Goal: Information Seeking & Learning: Learn about a topic

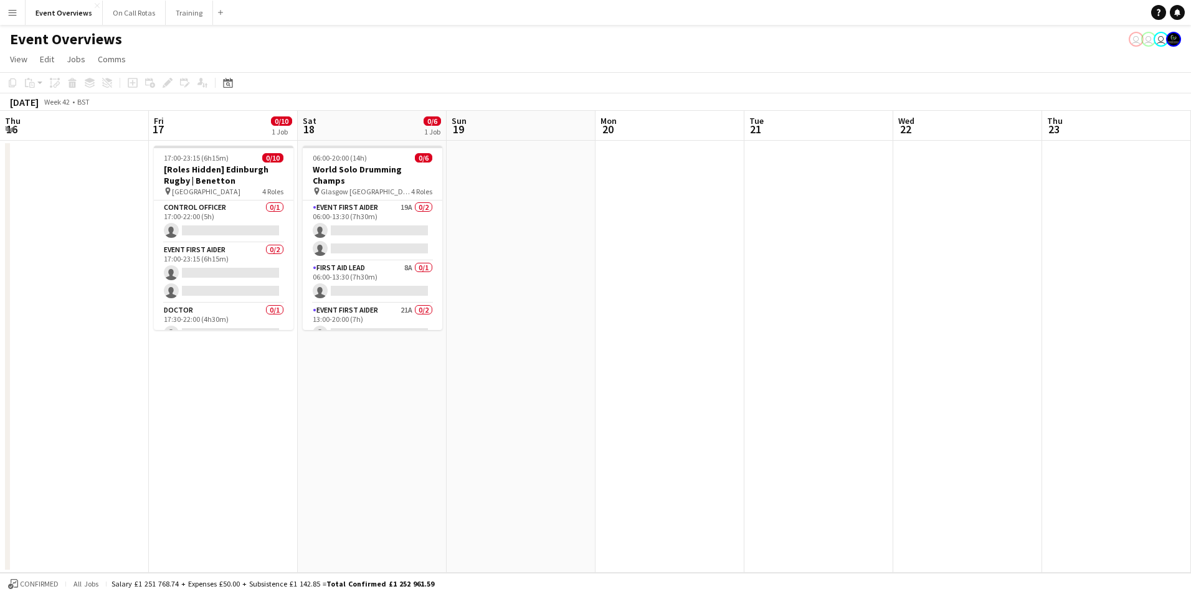
scroll to position [0, 429]
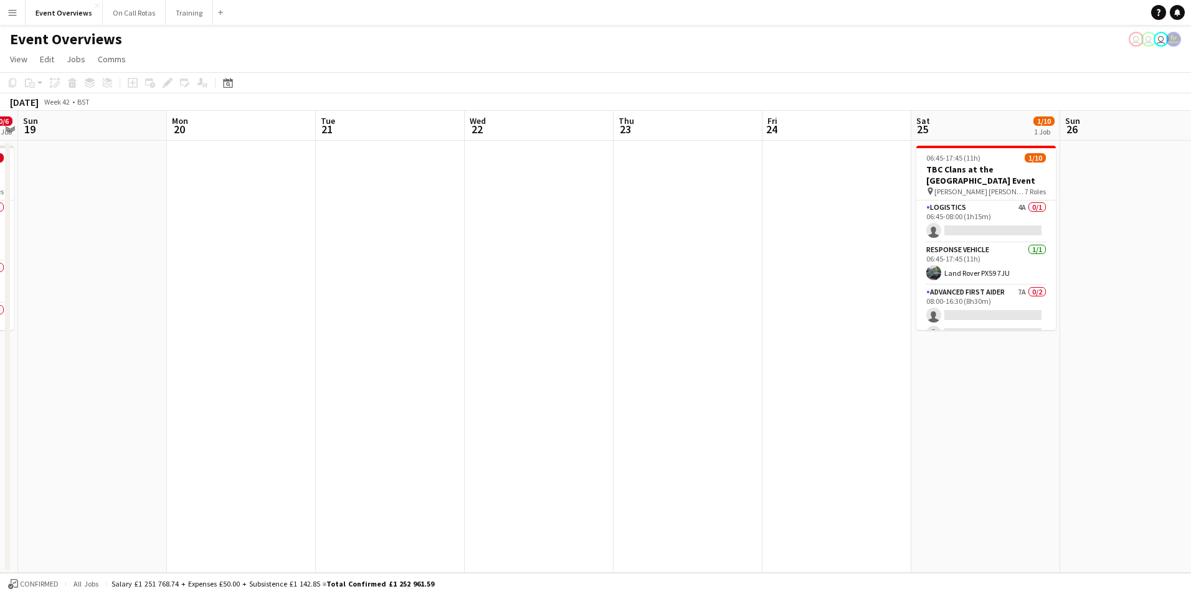
click at [691, 169] on app-date-cell at bounding box center [688, 357] width 149 height 432
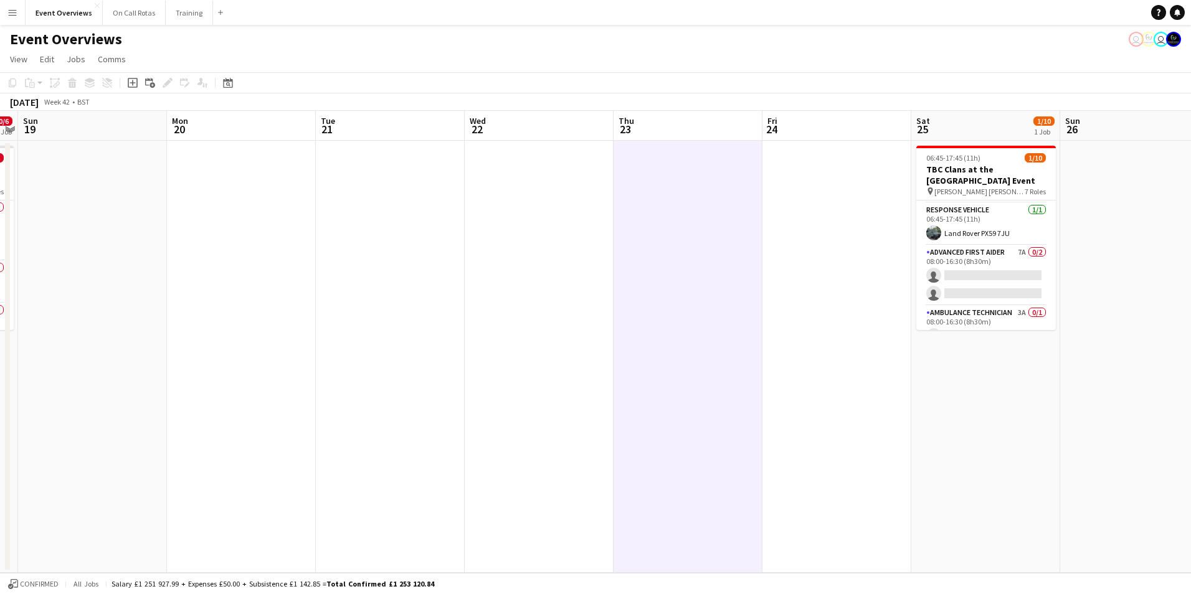
scroll to position [0, 0]
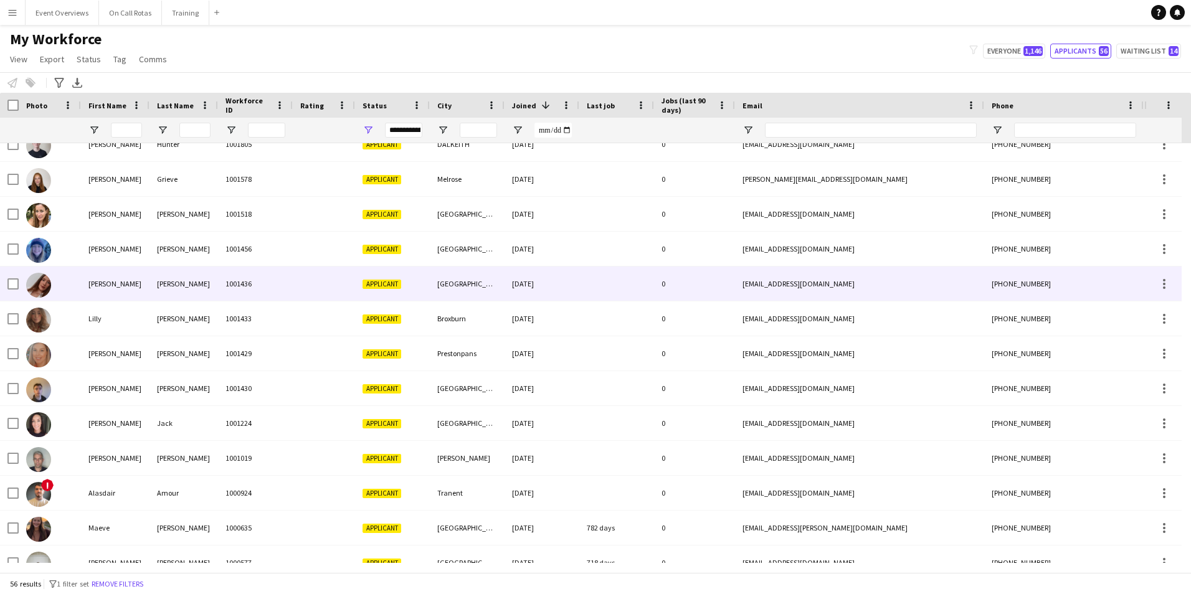
scroll to position [1534, 0]
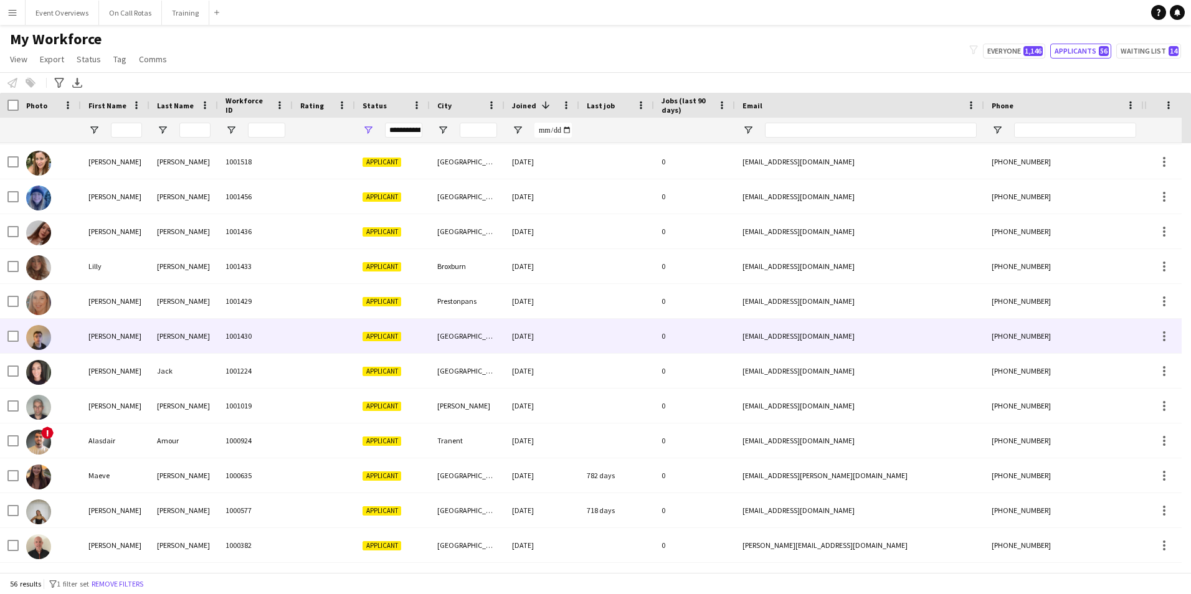
click at [298, 351] on div at bounding box center [324, 336] width 62 height 34
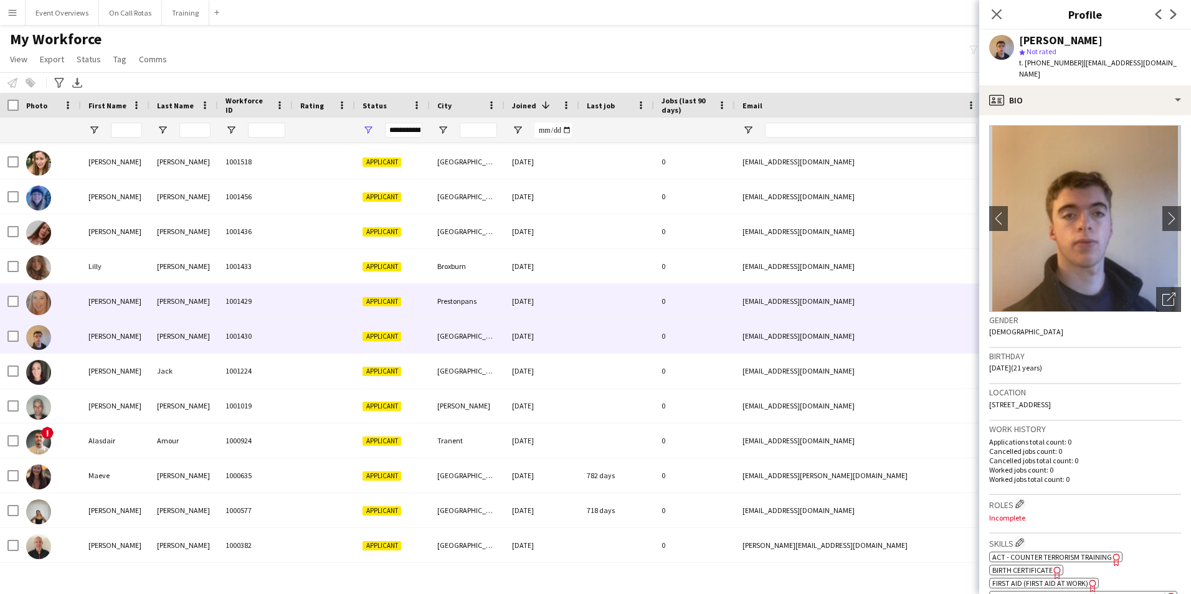
click at [305, 301] on div at bounding box center [324, 301] width 62 height 34
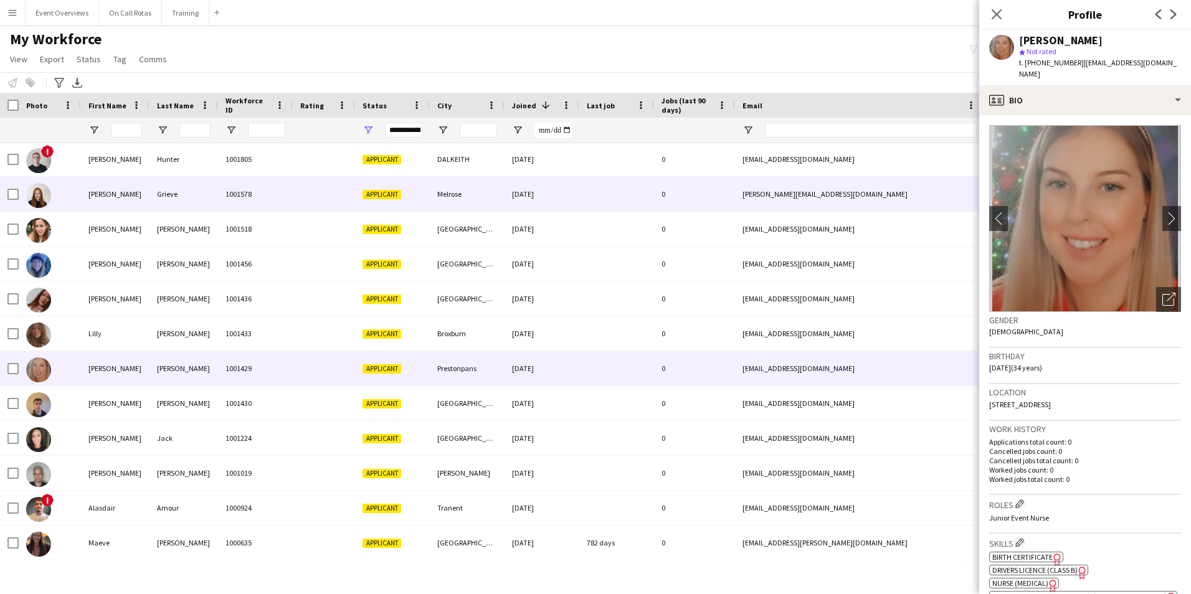
scroll to position [1409, 0]
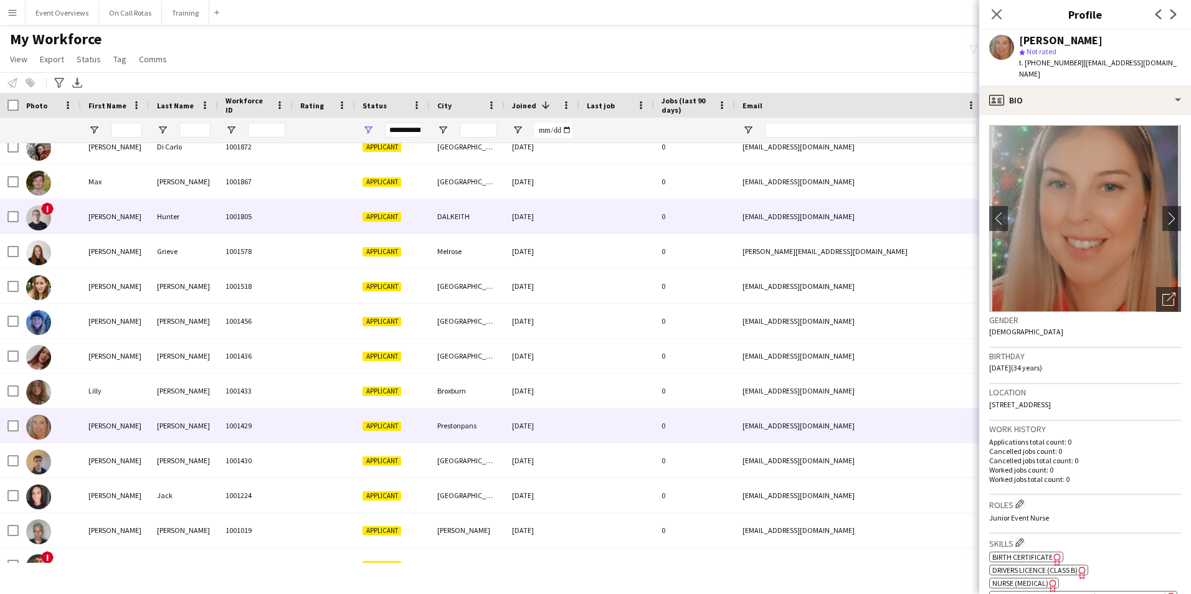
click at [272, 226] on div "1001805" at bounding box center [255, 216] width 75 height 34
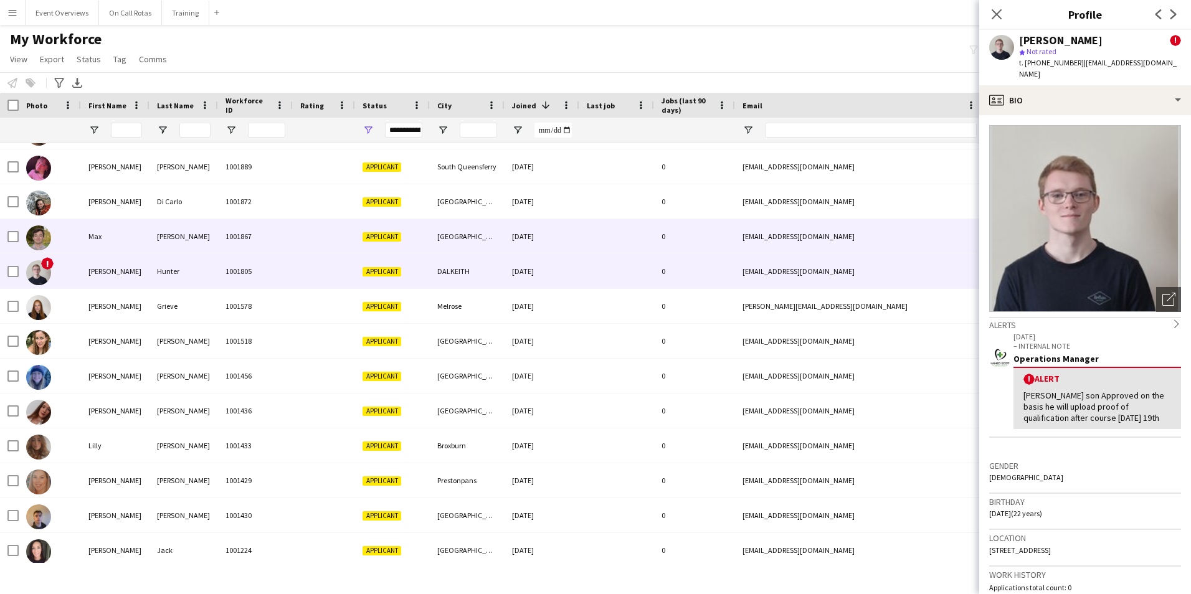
scroll to position [1284, 0]
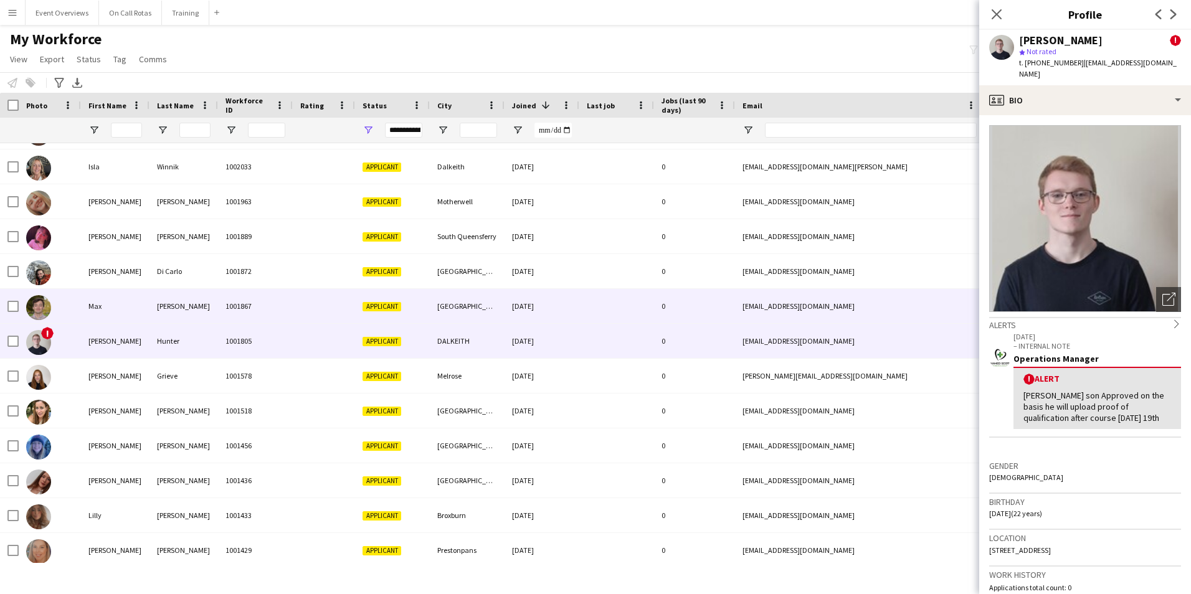
click at [316, 307] on div at bounding box center [324, 306] width 62 height 34
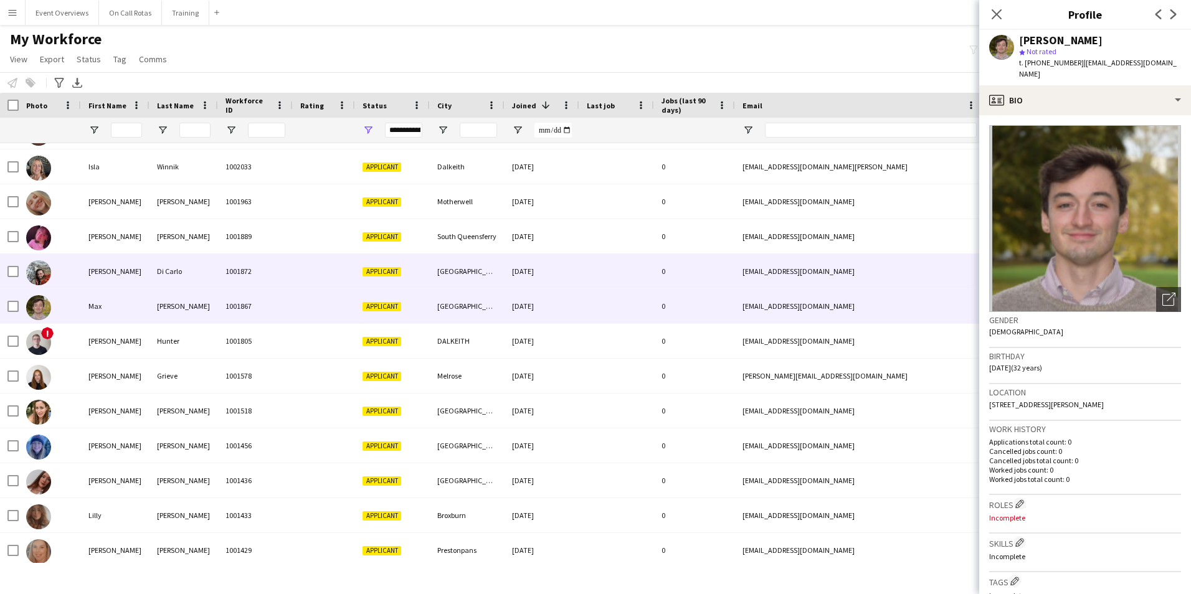
click at [308, 279] on div at bounding box center [324, 271] width 62 height 34
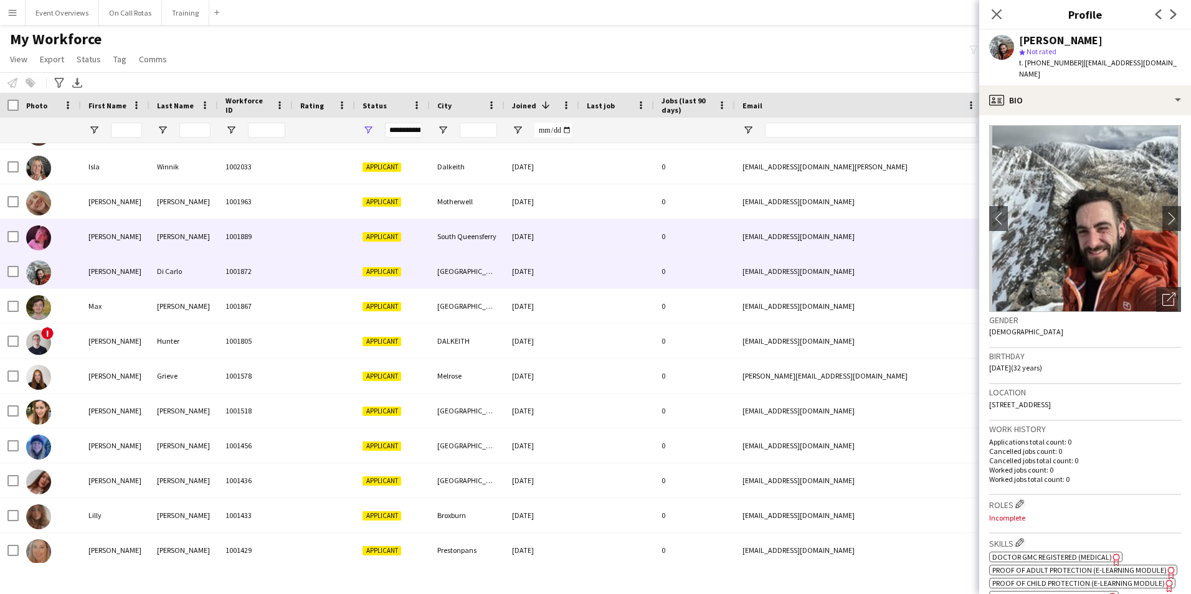
click at [299, 243] on div at bounding box center [324, 236] width 62 height 34
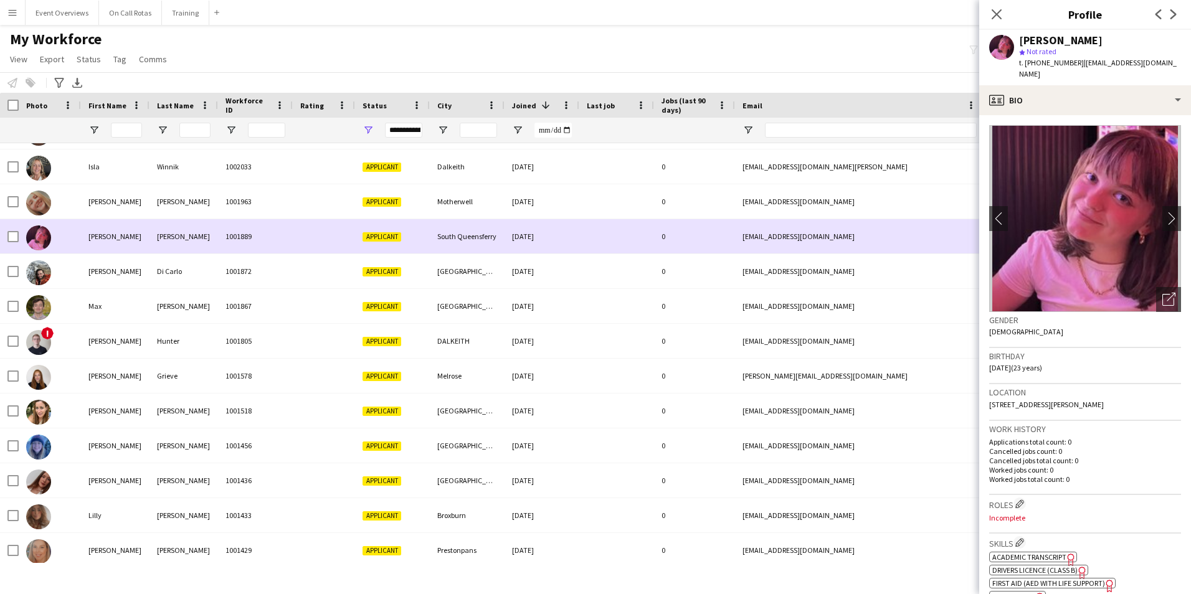
scroll to position [1222, 0]
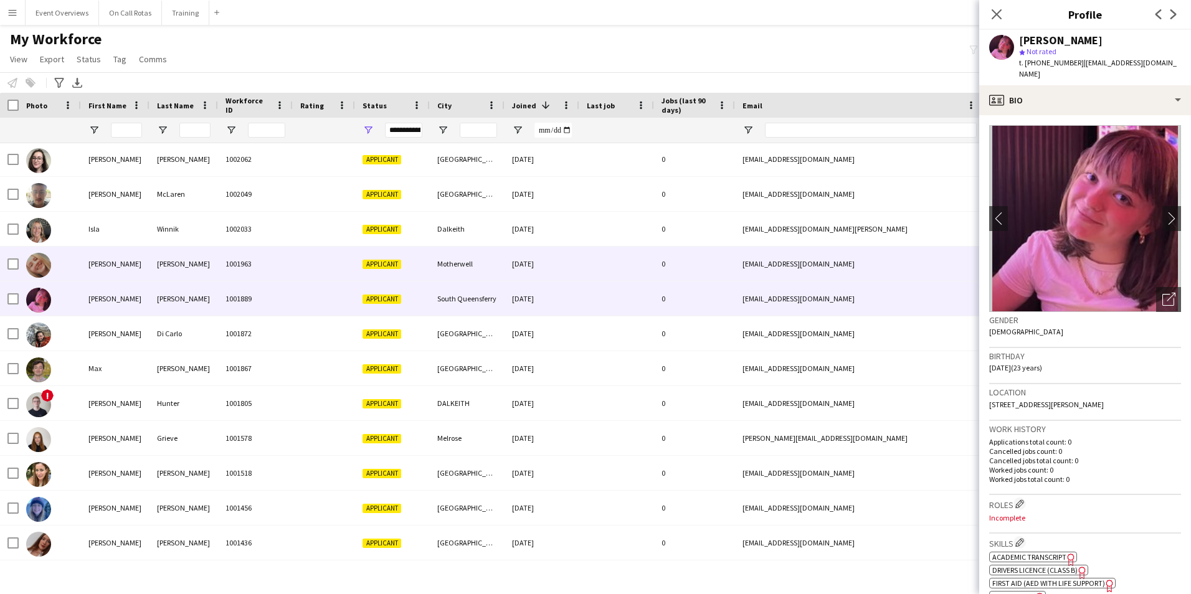
click at [290, 267] on div "1001963" at bounding box center [255, 264] width 75 height 34
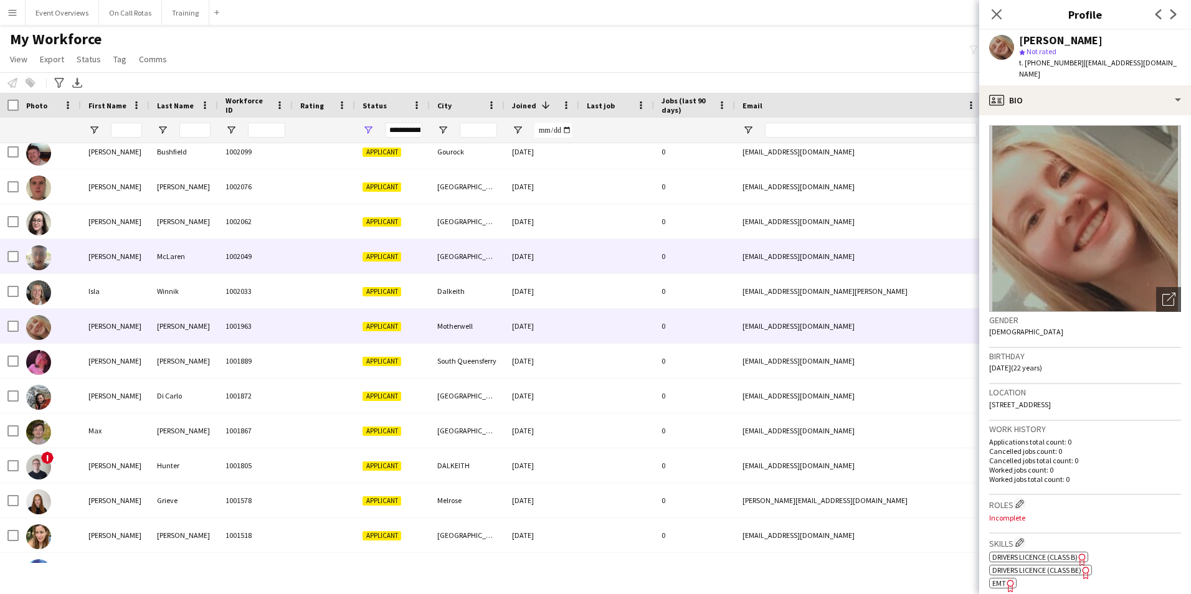
scroll to position [1098, 0]
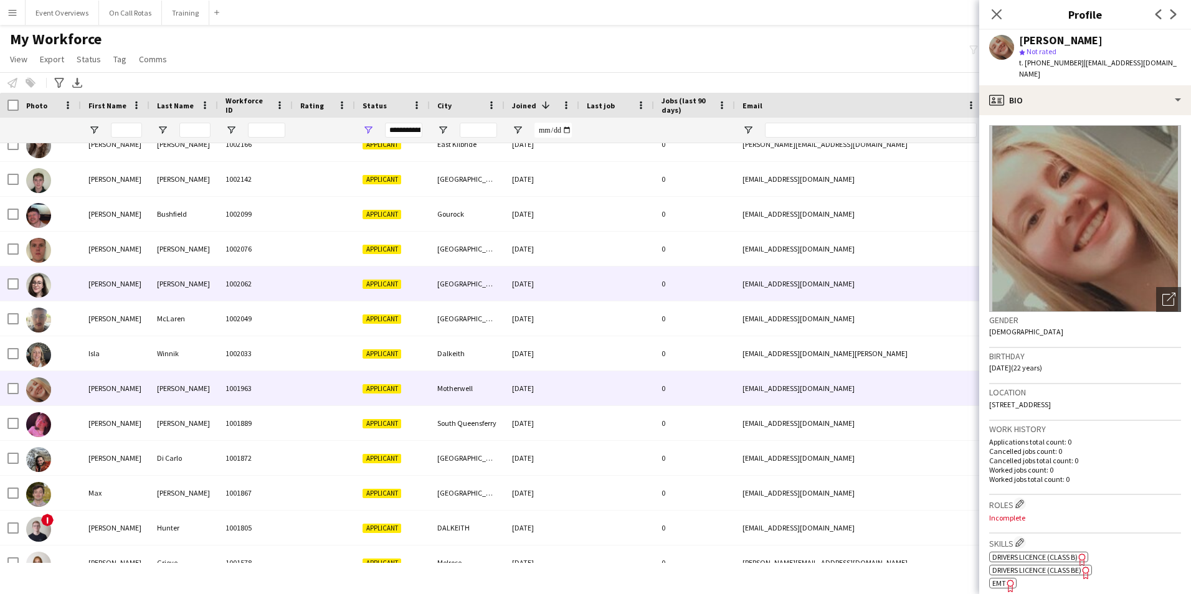
click at [287, 274] on div "1002062" at bounding box center [255, 284] width 75 height 34
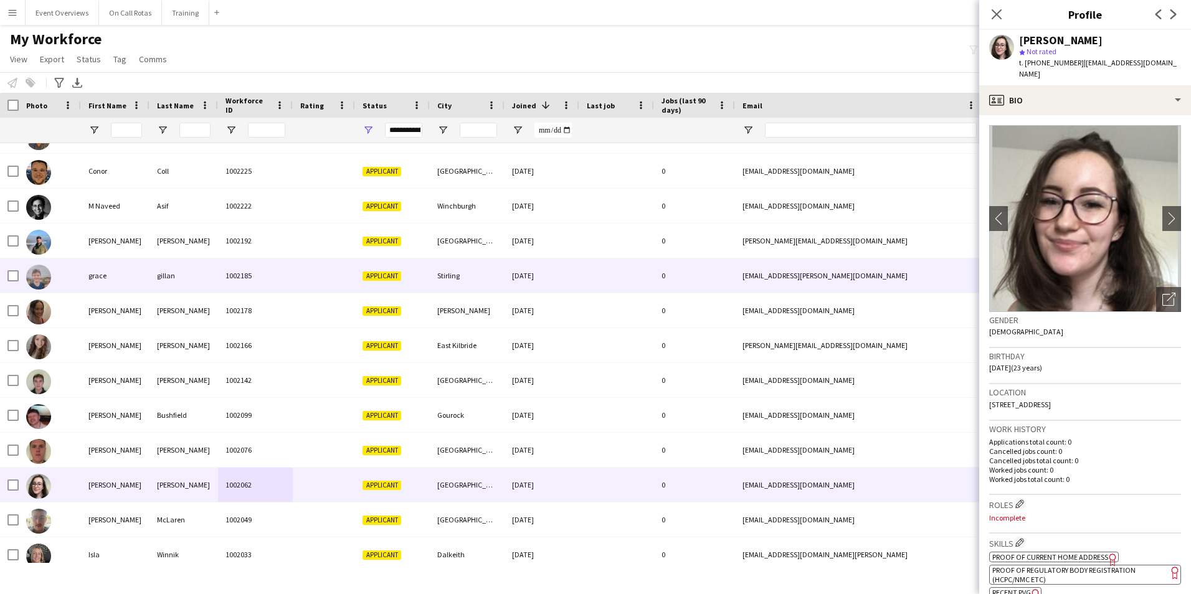
scroll to position [848, 0]
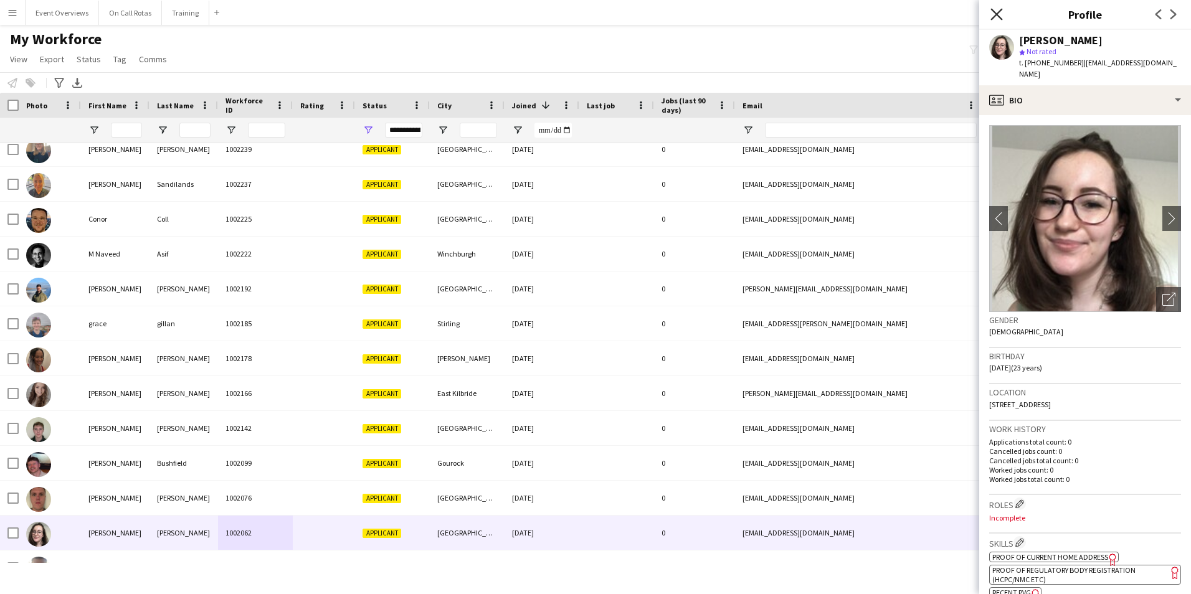
click at [1002, 13] on icon "Close pop-in" at bounding box center [996, 14] width 12 height 12
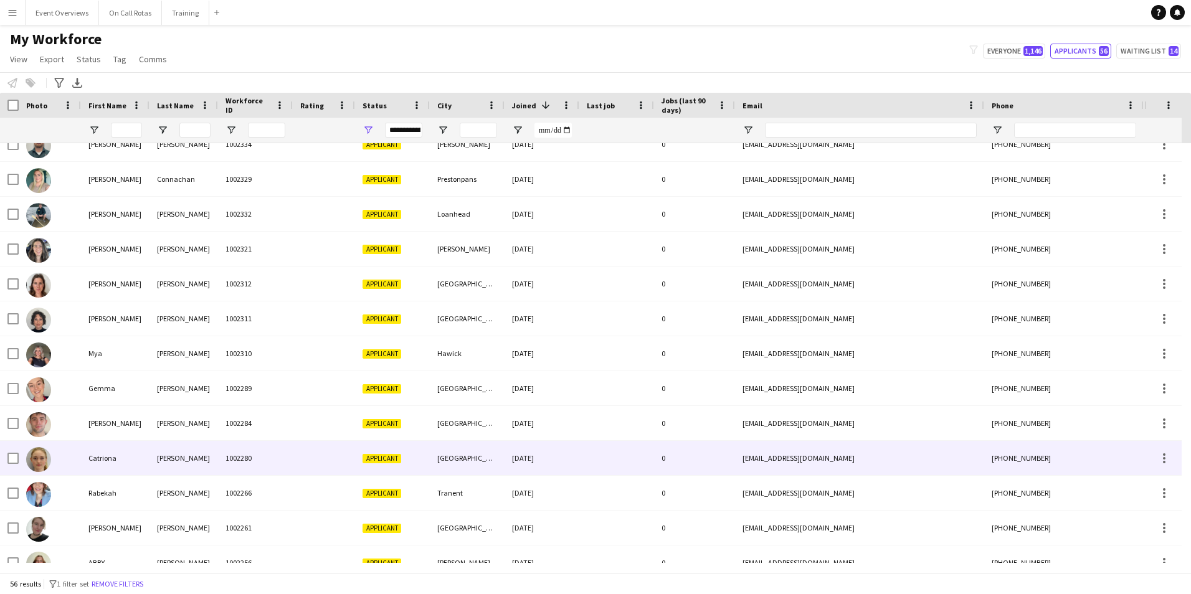
scroll to position [0, 0]
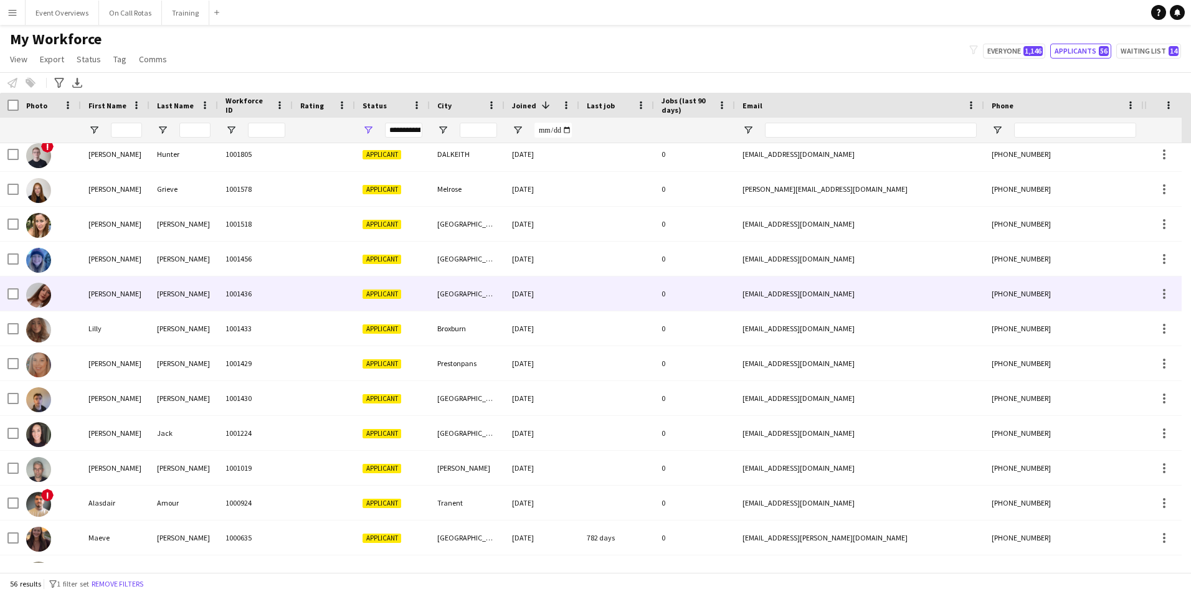
click at [312, 289] on div at bounding box center [324, 294] width 62 height 34
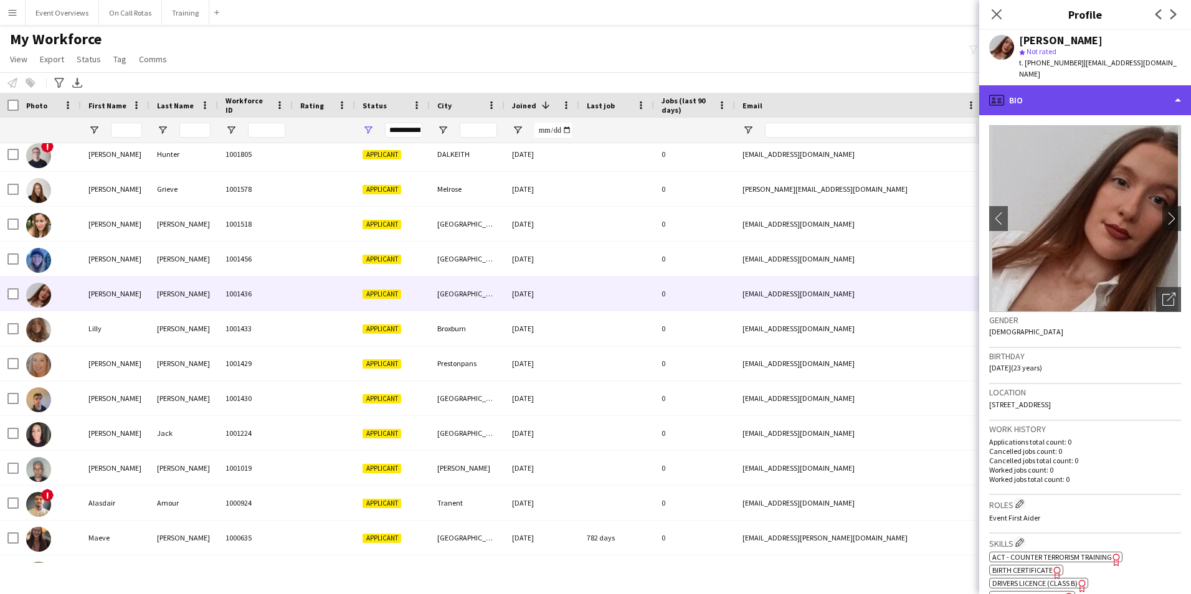
click at [1033, 85] on div "profile Bio" at bounding box center [1085, 100] width 212 height 30
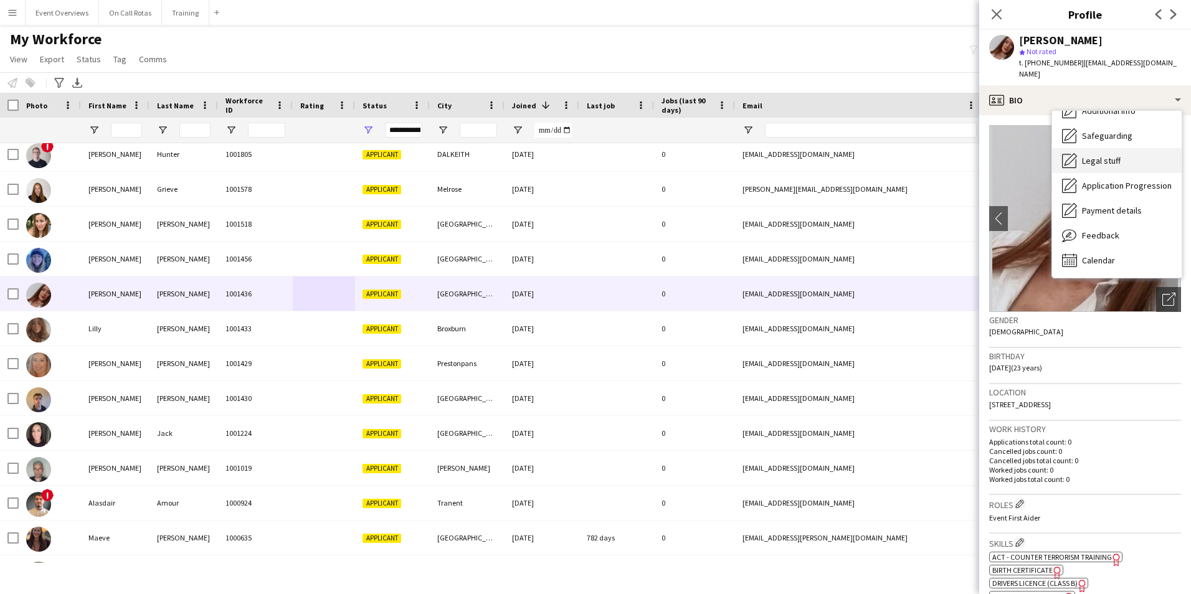
click at [1101, 155] on span "Legal stuff" at bounding box center [1101, 160] width 39 height 11
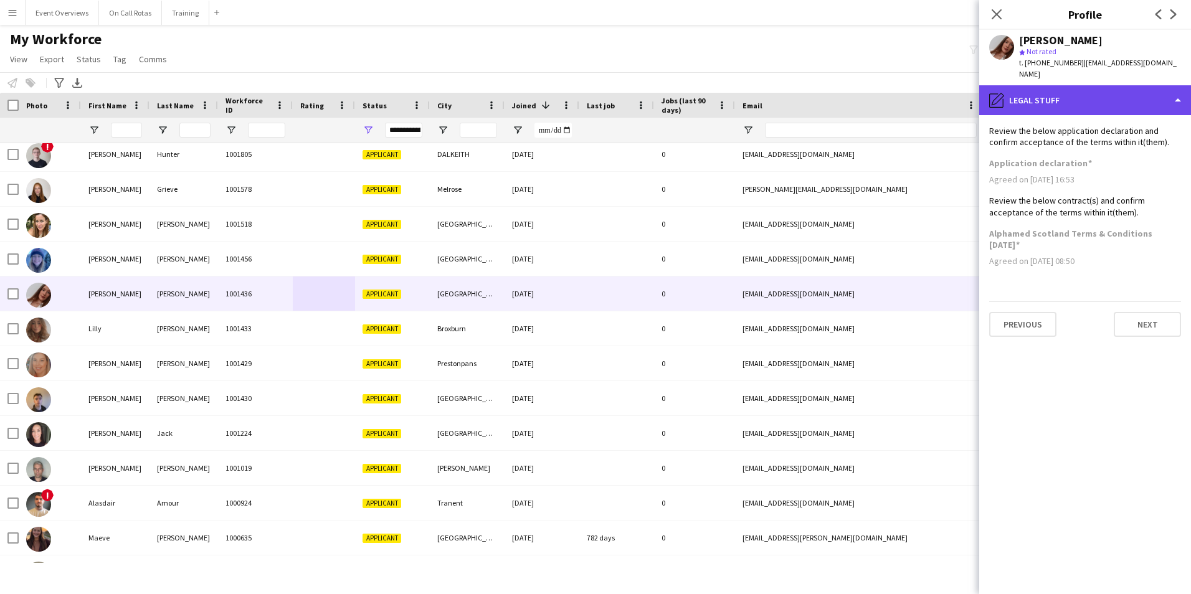
click at [1063, 91] on div "pencil4 Legal stuff" at bounding box center [1085, 100] width 212 height 30
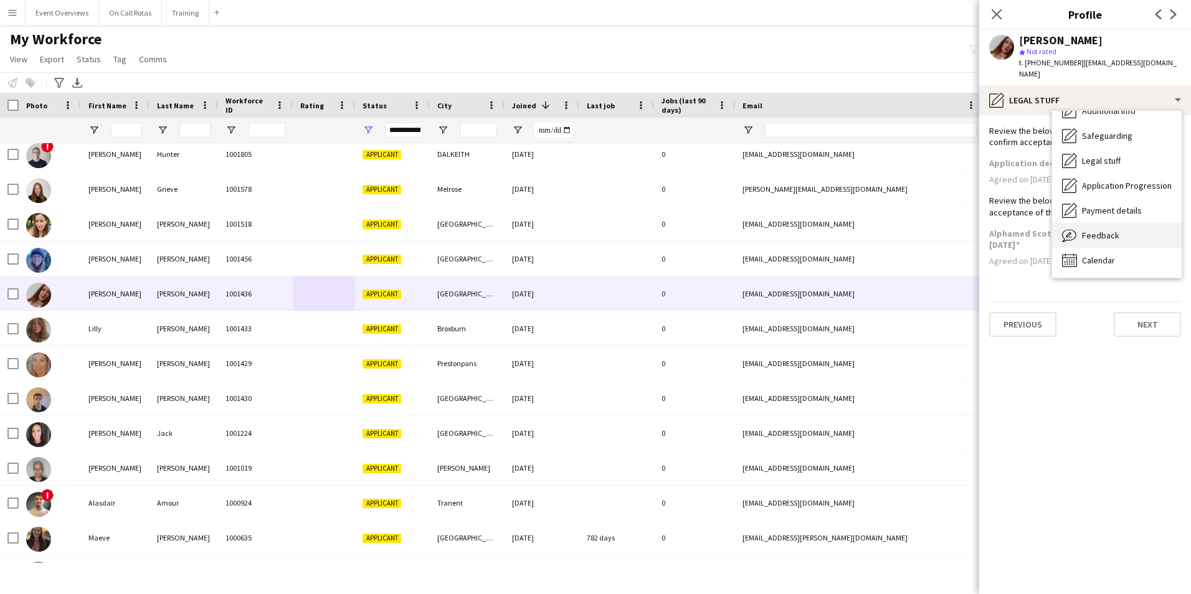
click at [1101, 230] on span "Feedback" at bounding box center [1100, 235] width 37 height 11
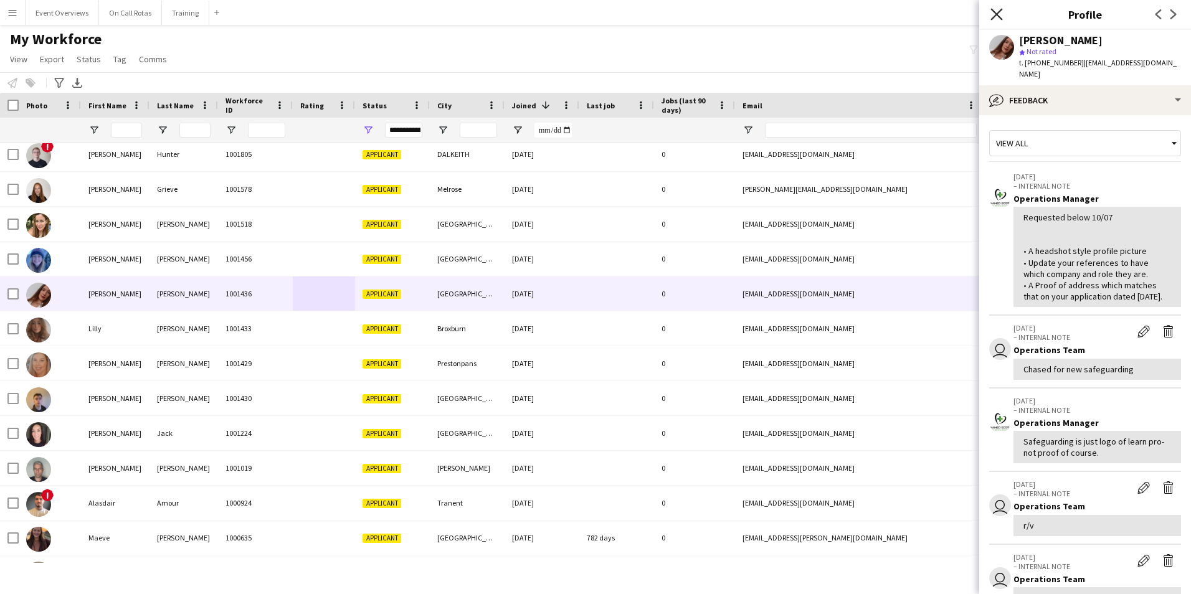
click at [995, 10] on icon "Close pop-in" at bounding box center [996, 14] width 12 height 12
